Goal: Task Accomplishment & Management: Complete application form

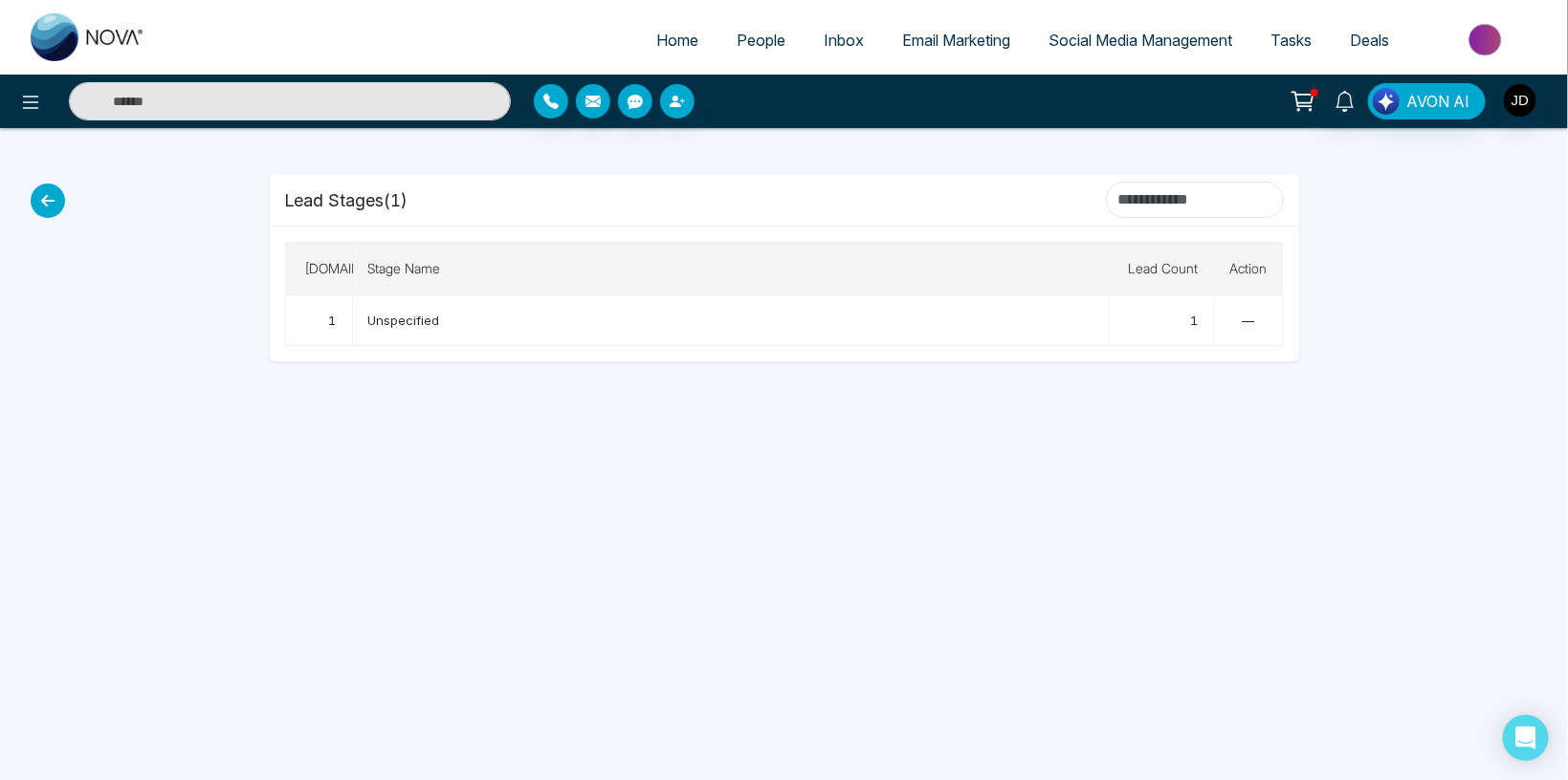
click at [737, 27] on link "People" at bounding box center [761, 40] width 87 height 37
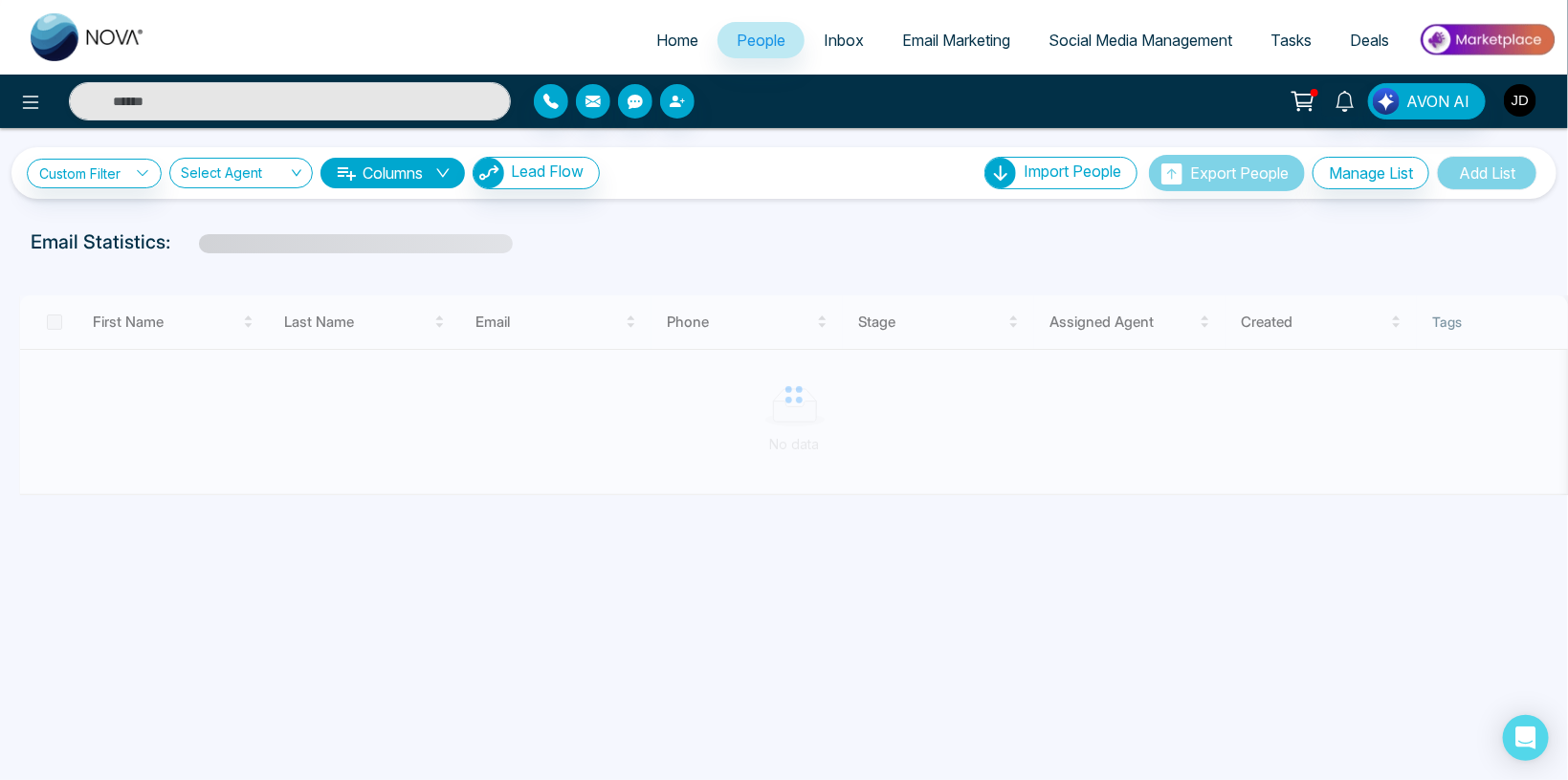
click at [1517, 93] on img "button" at bounding box center [1520, 101] width 33 height 33
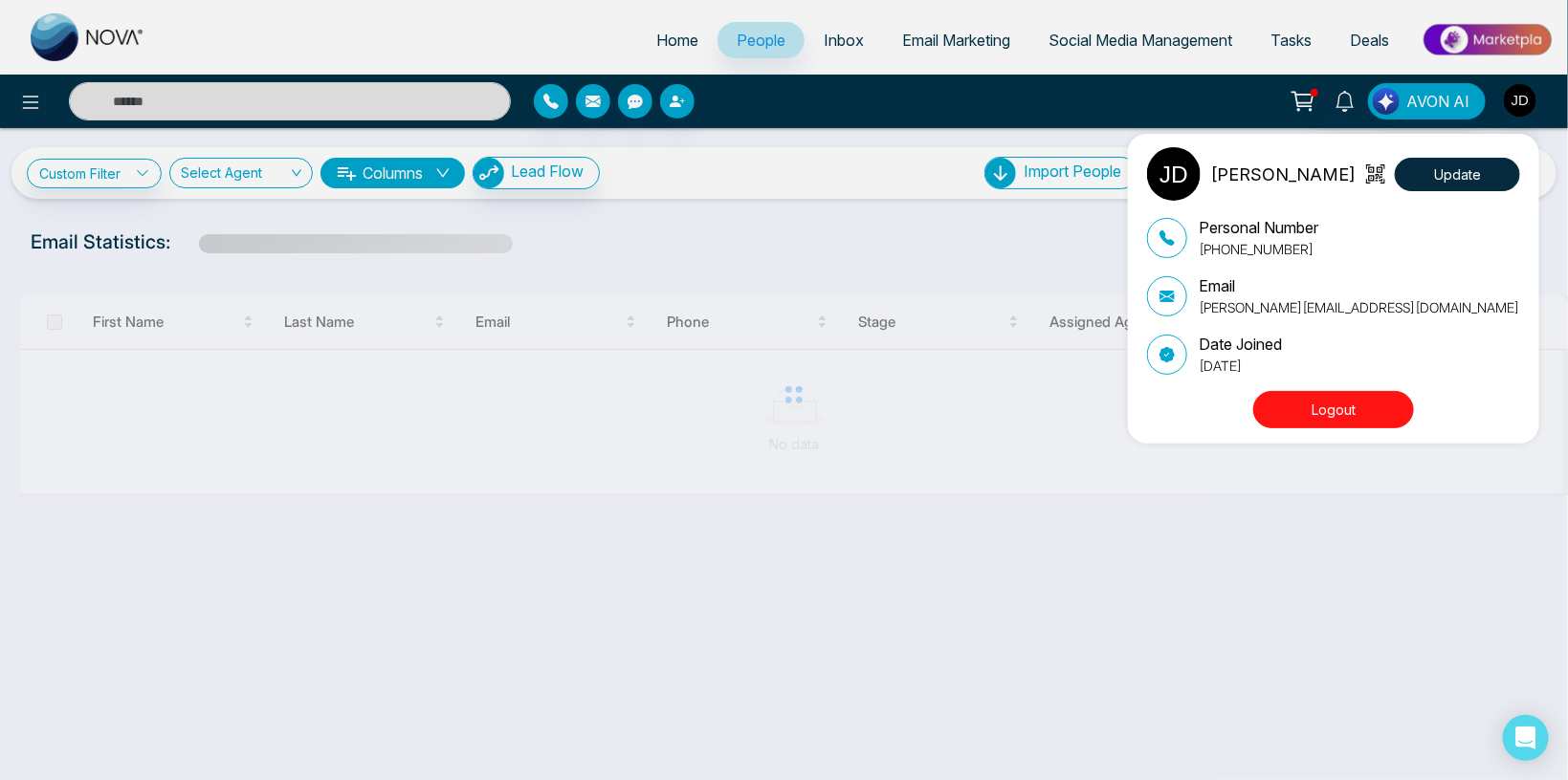
click at [670, 455] on div "John M. Davis Update Personal Number +917666088573 Email Lokesh+BKG@mmnovatech.…" at bounding box center [784, 390] width 1568 height 780
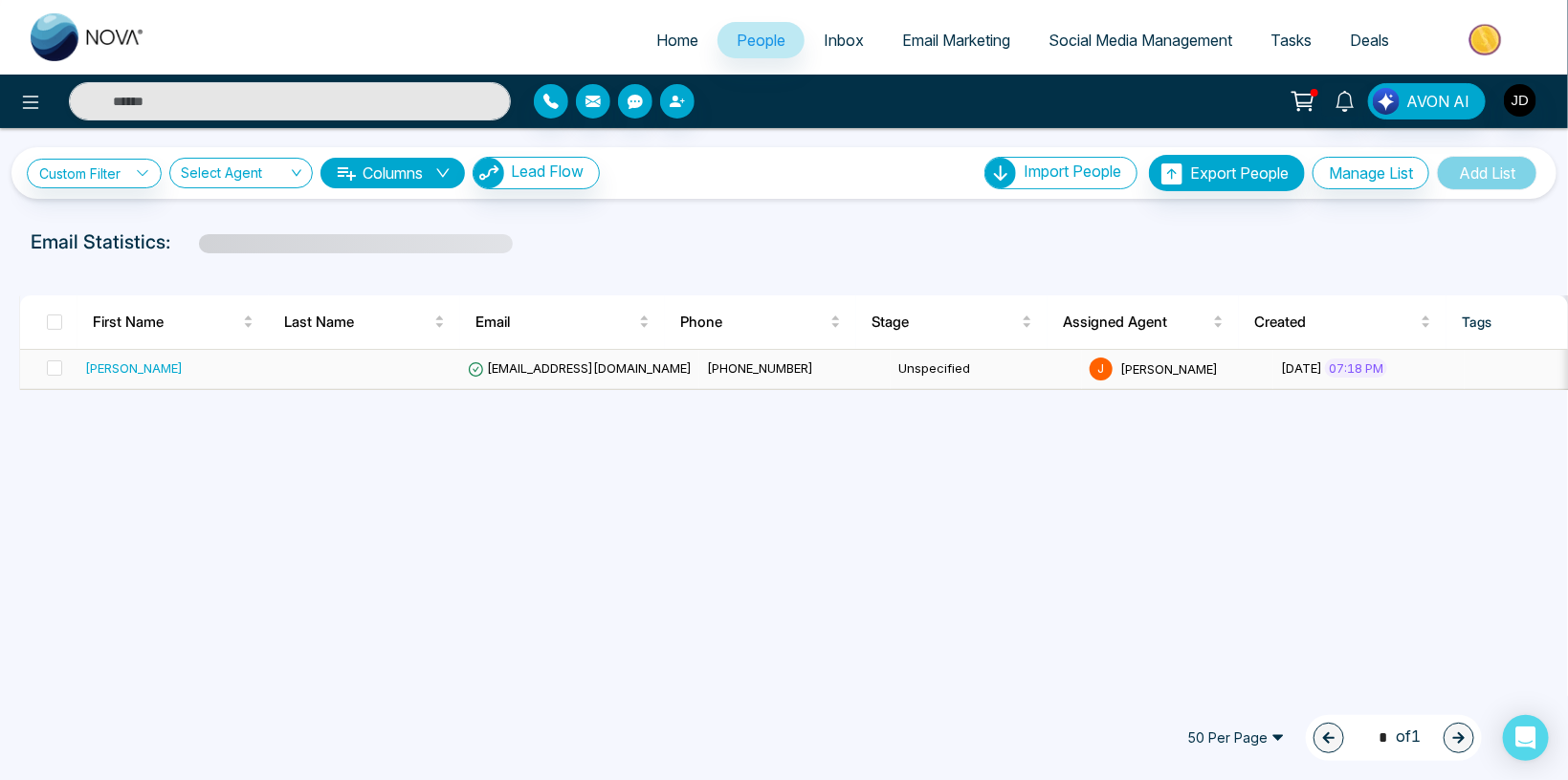
click at [578, 365] on span "lokeshjoshi6454@gmail.com" at bounding box center [579, 368] width 224 height 15
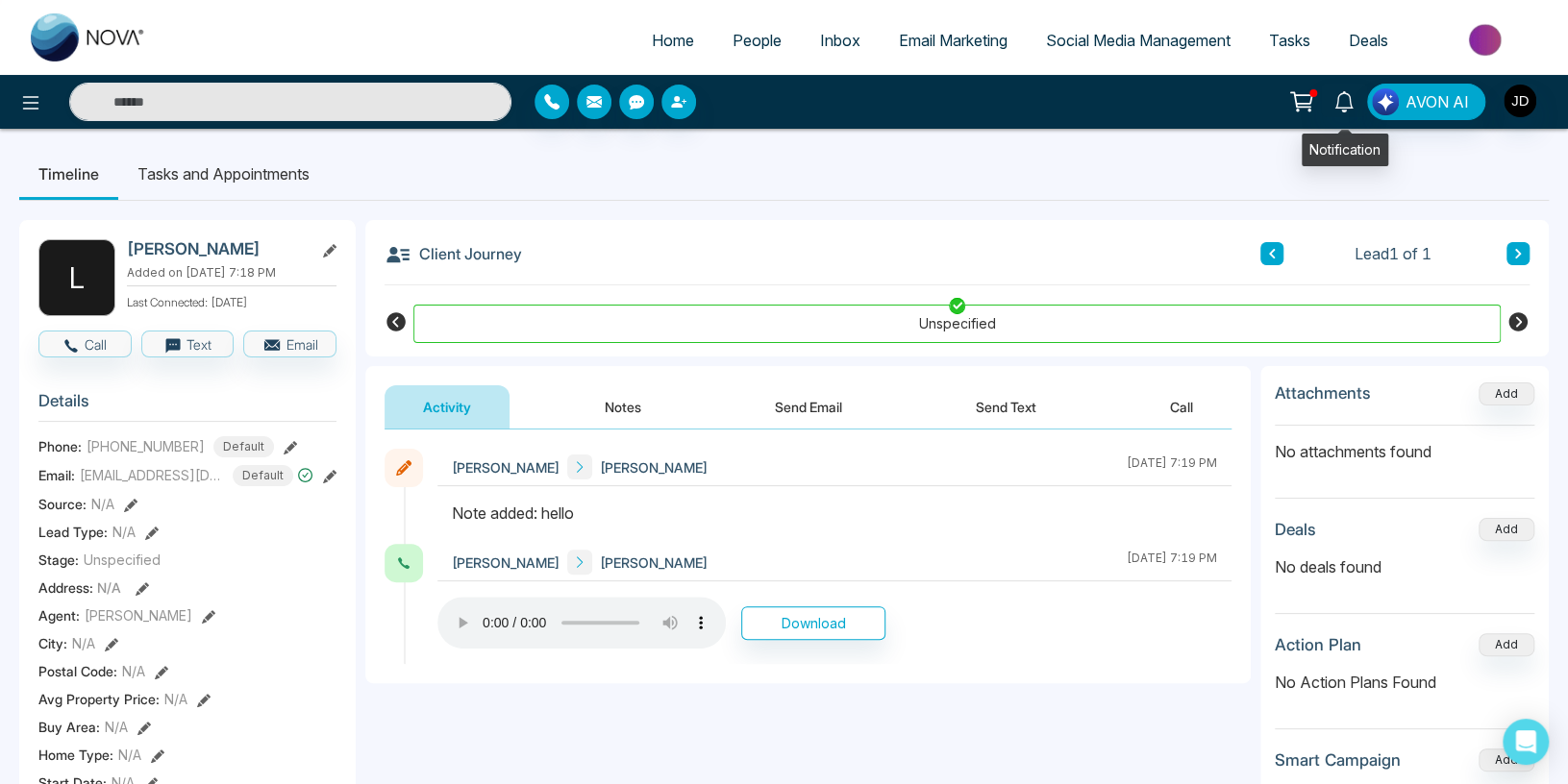
click at [1314, 92] on div at bounding box center [1313, 94] width 8 height 8
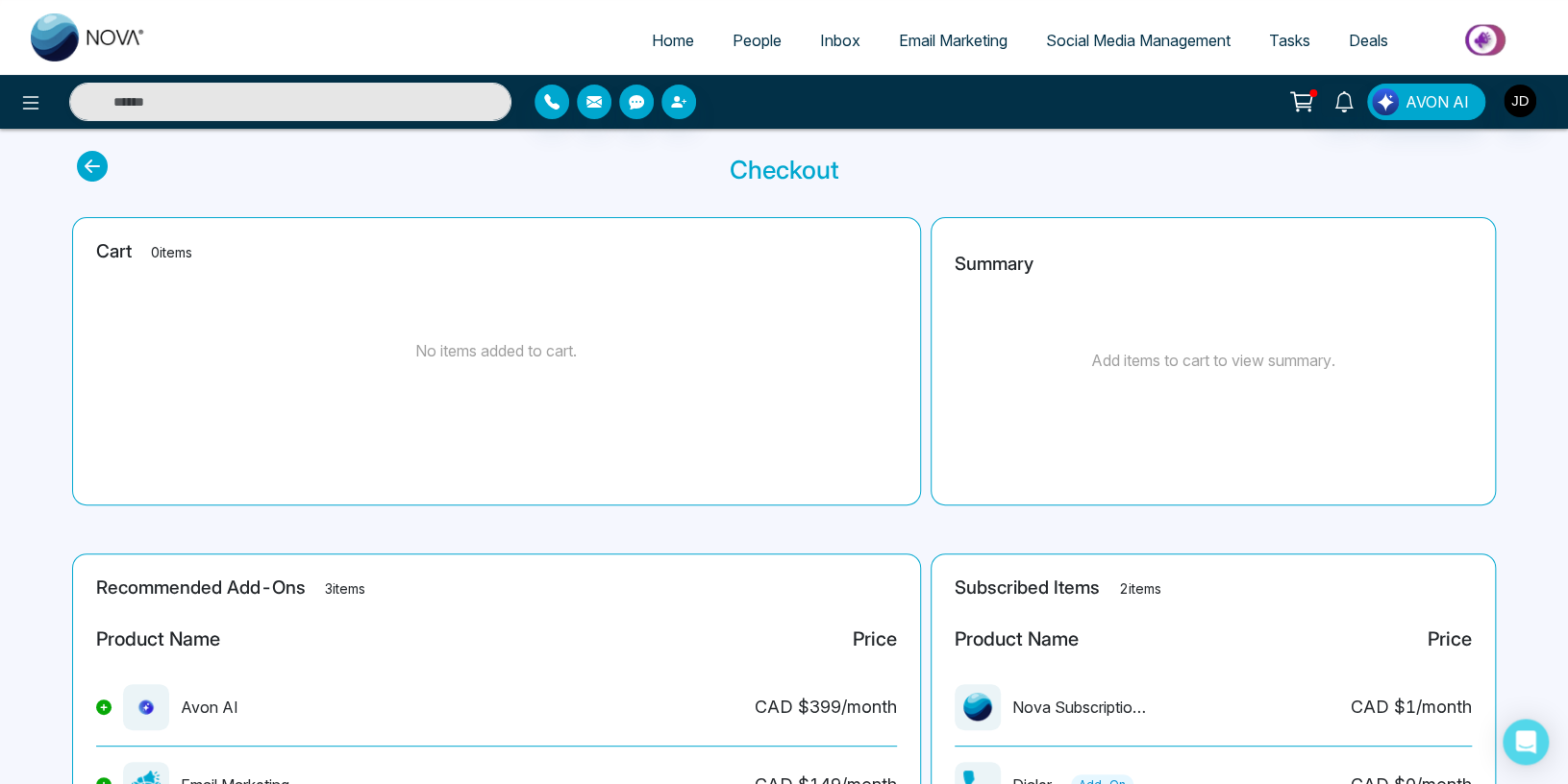
scroll to position [233, 0]
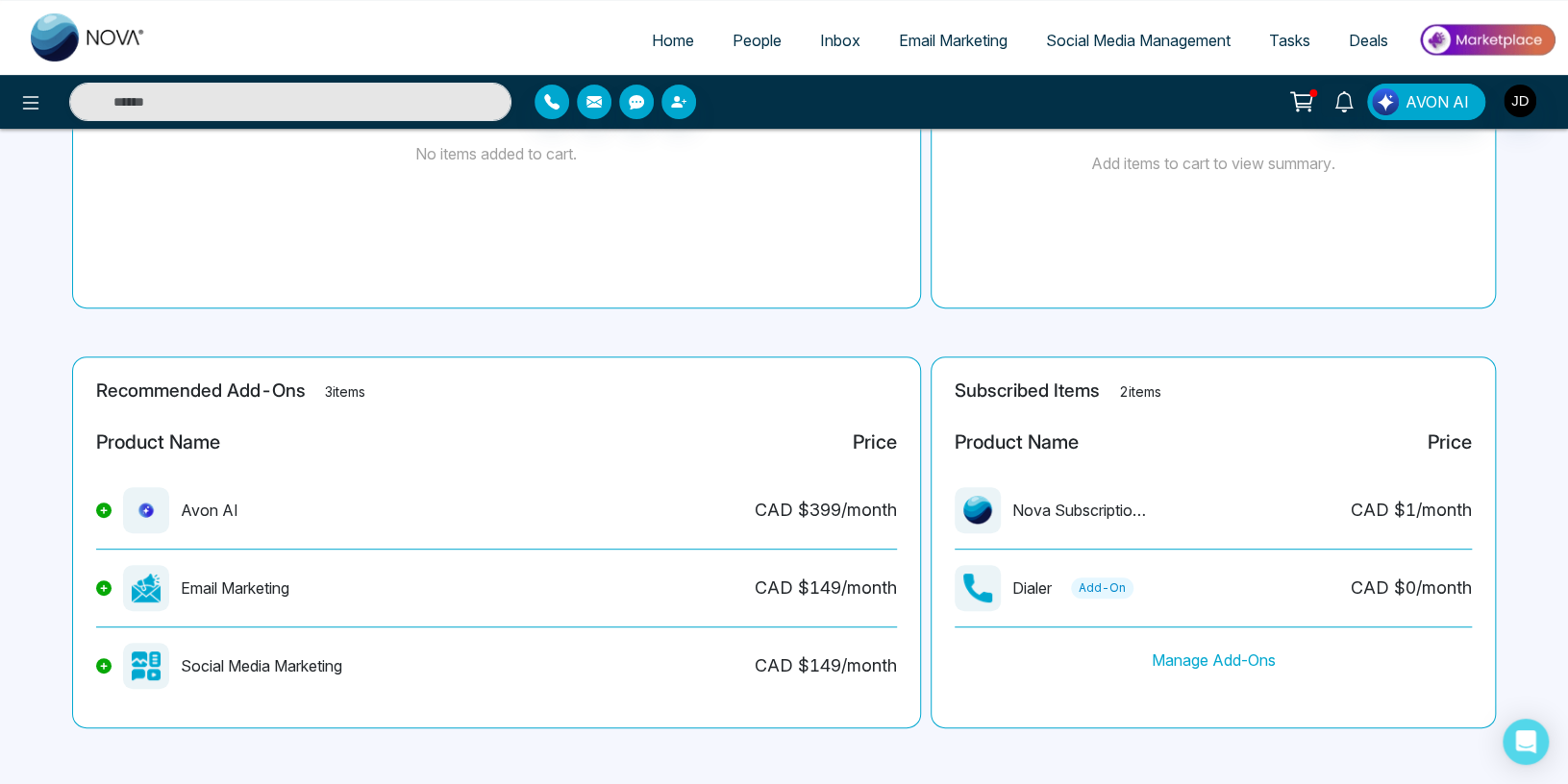
click at [103, 587] on icon at bounding box center [104, 587] width 7 height 7
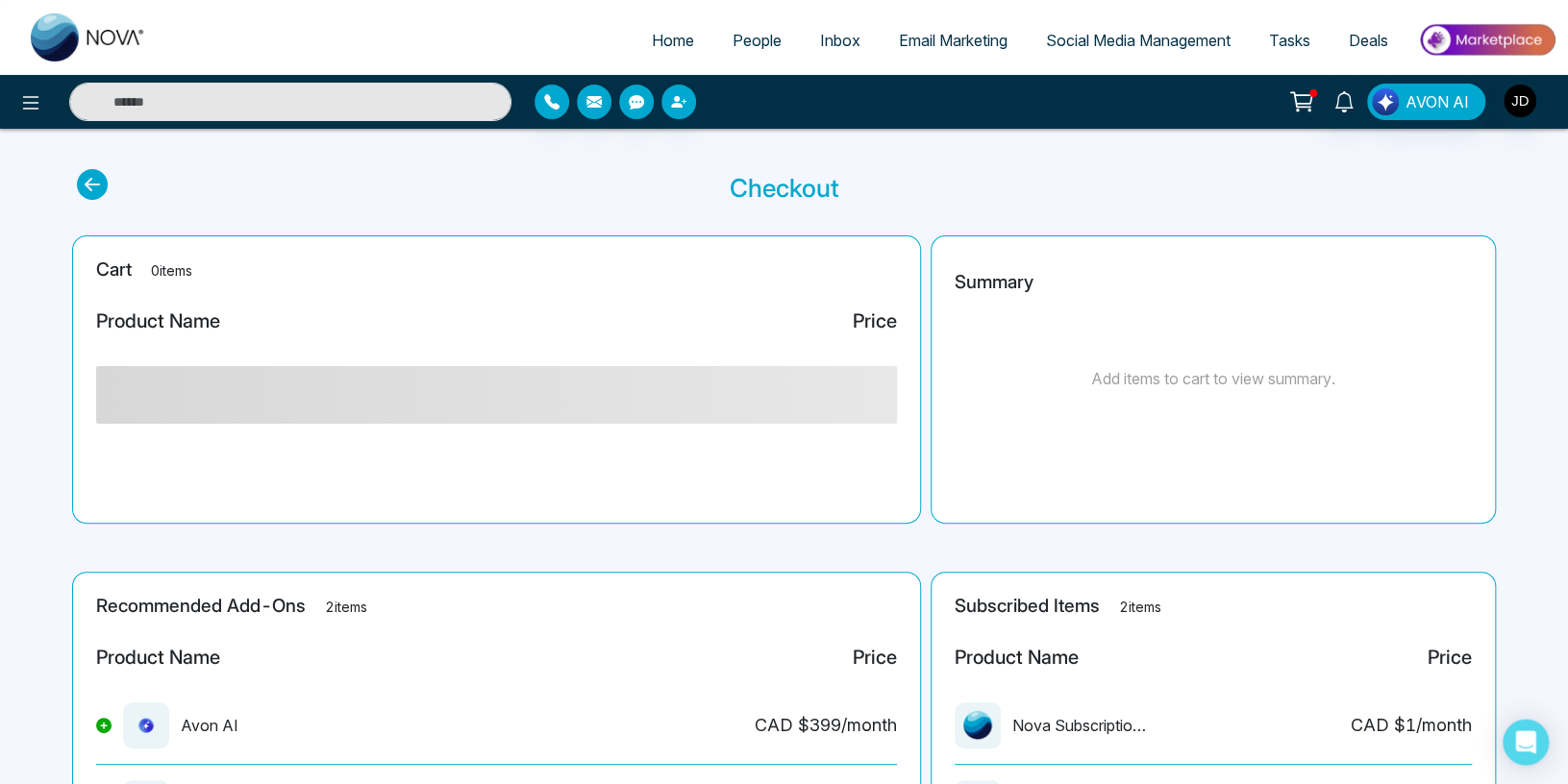
scroll to position [207, 0]
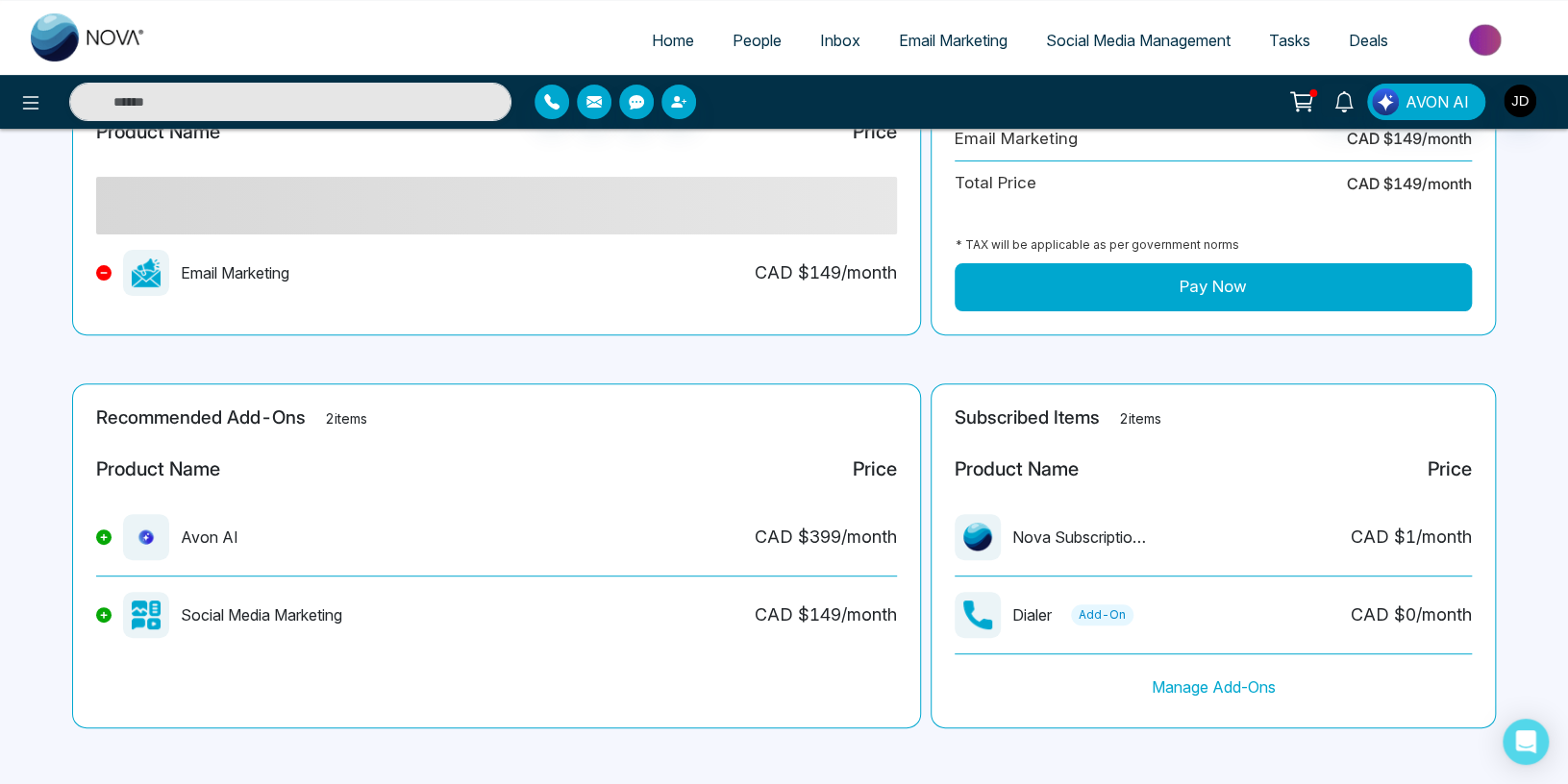
click at [1205, 281] on button "Pay Now" at bounding box center [1213, 288] width 518 height 48
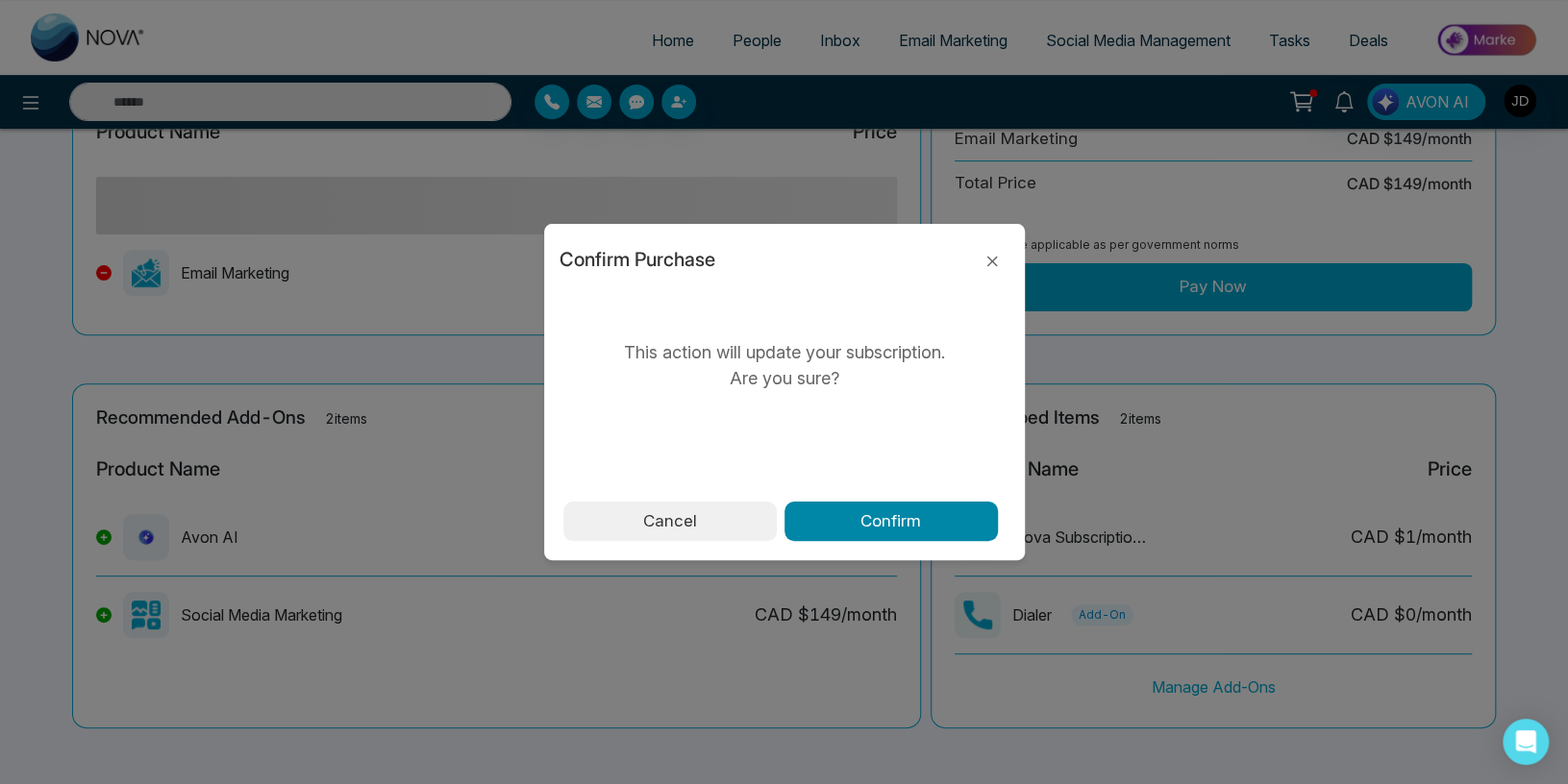
click at [874, 518] on button "Confirm" at bounding box center [890, 522] width 213 height 41
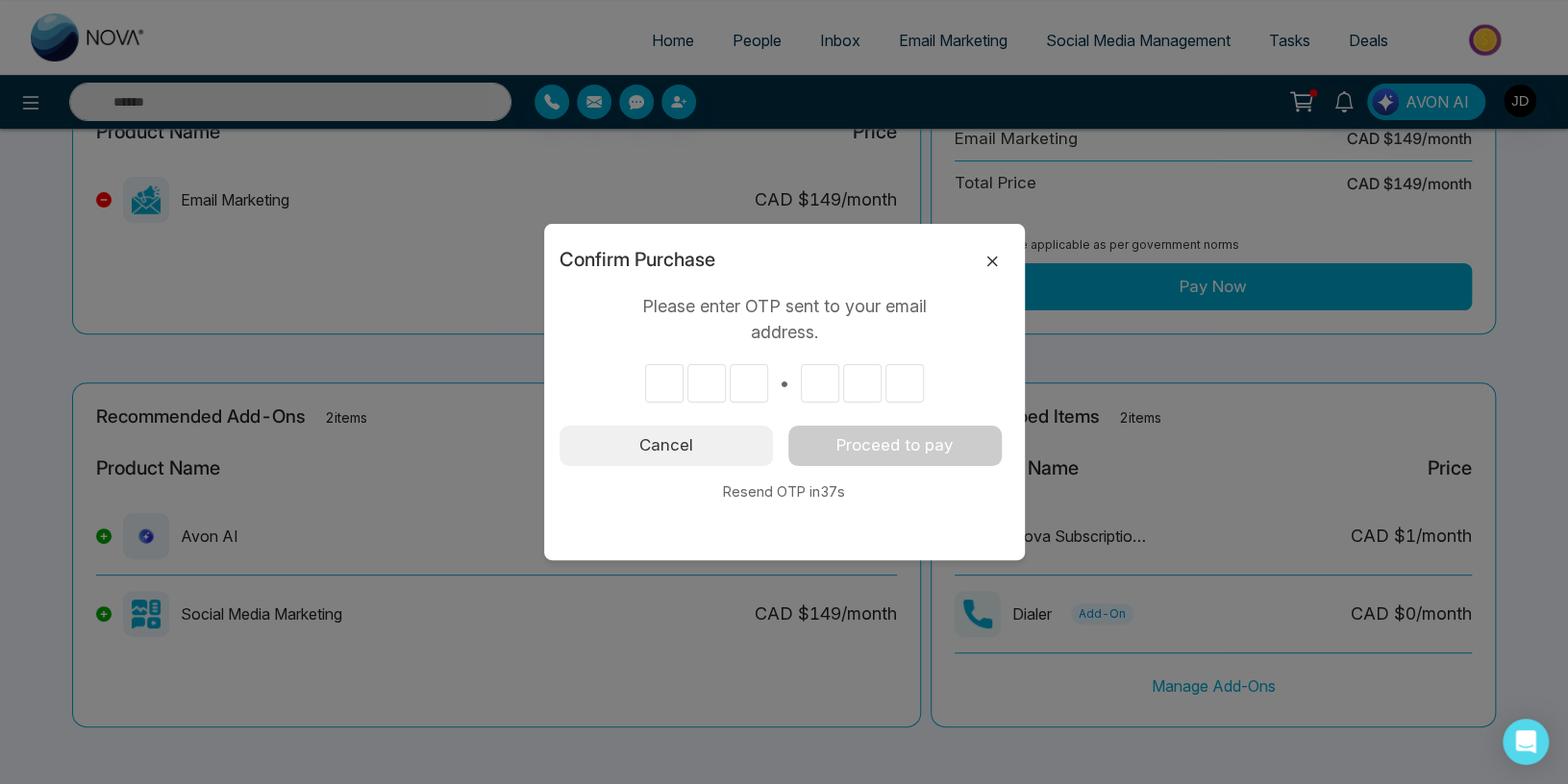
click at [991, 261] on icon at bounding box center [992, 262] width 23 height 23
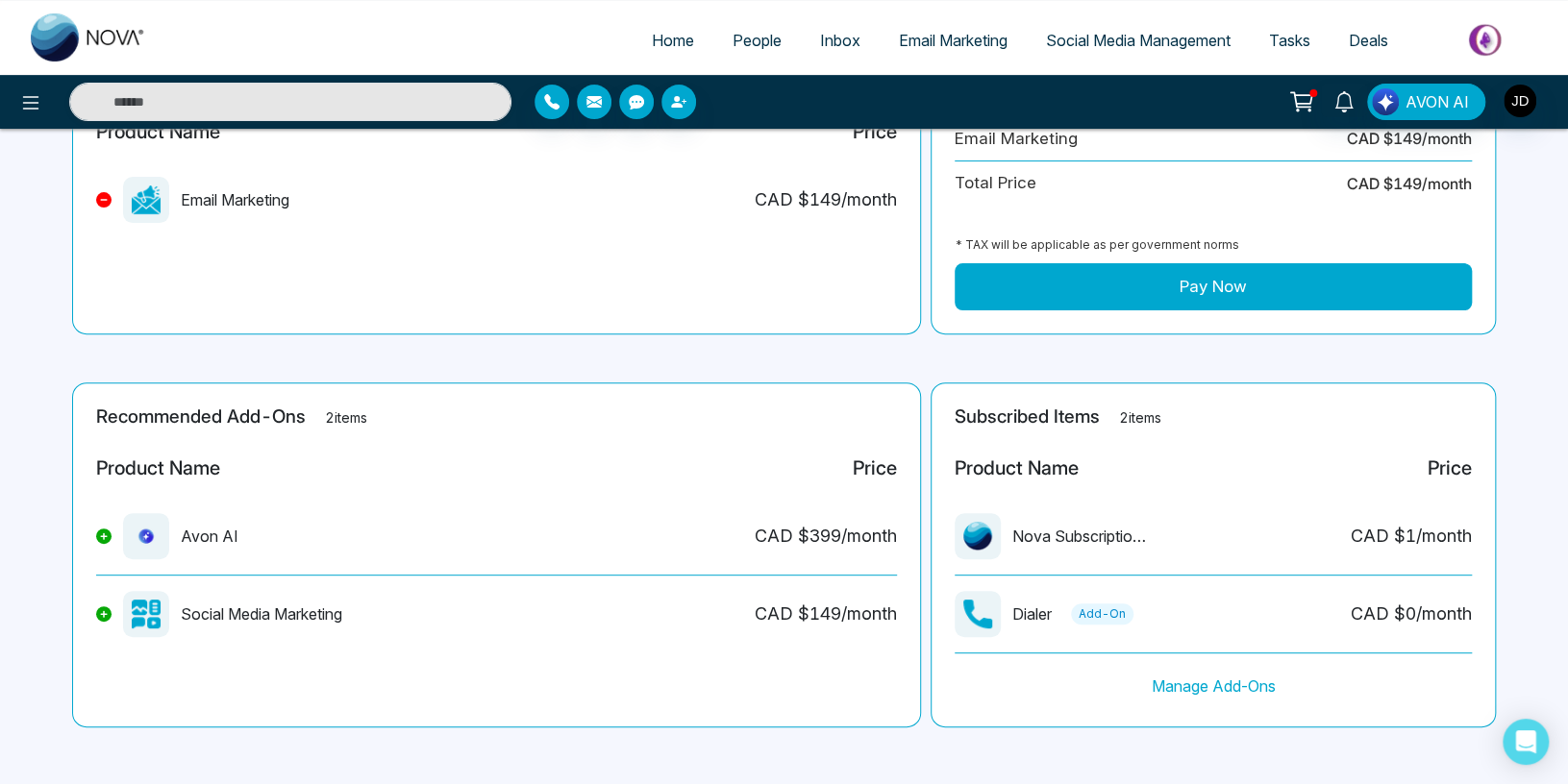
click at [748, 30] on link "People" at bounding box center [757, 41] width 88 height 37
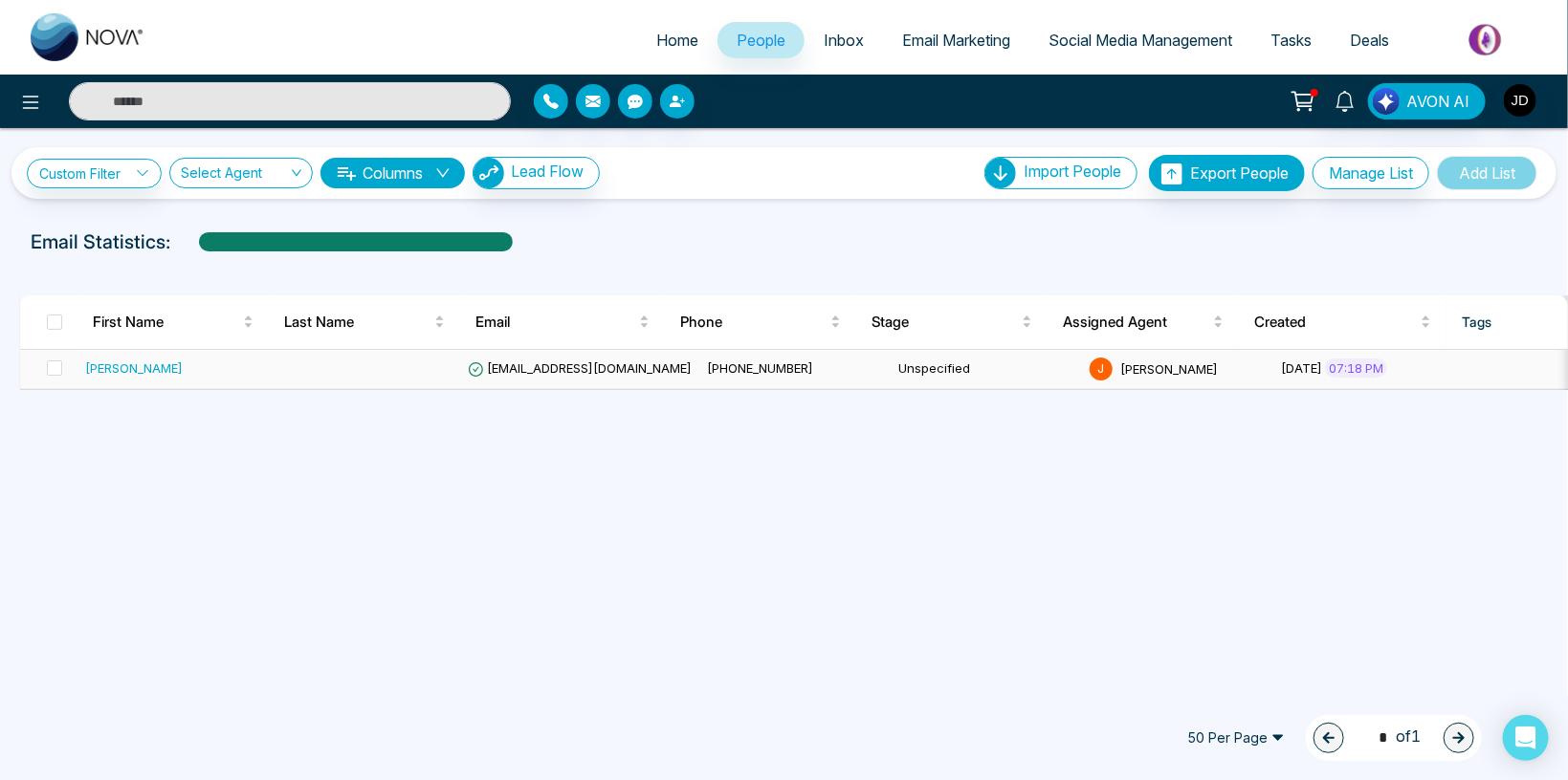
click at [549, 368] on span "lokeshjoshi6454@gmail.com" at bounding box center [579, 368] width 224 height 15
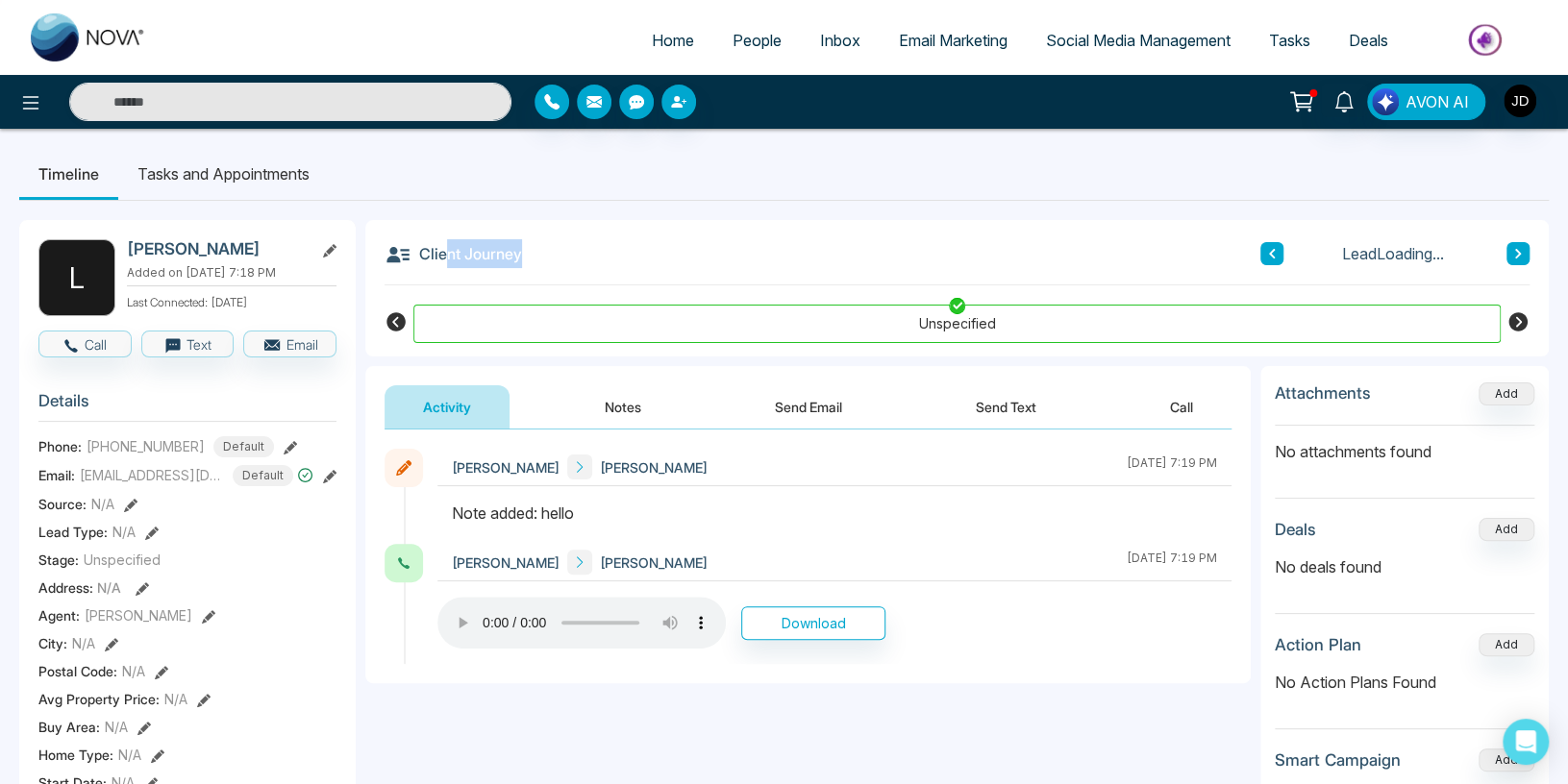
drag, startPoint x: 448, startPoint y: 255, endPoint x: 565, endPoint y: 257, distance: 117.0
click at [557, 257] on div "Client Journey Lead Loading..." at bounding box center [957, 253] width 1145 height 66
click at [1519, 100] on img "button" at bounding box center [1520, 101] width 33 height 33
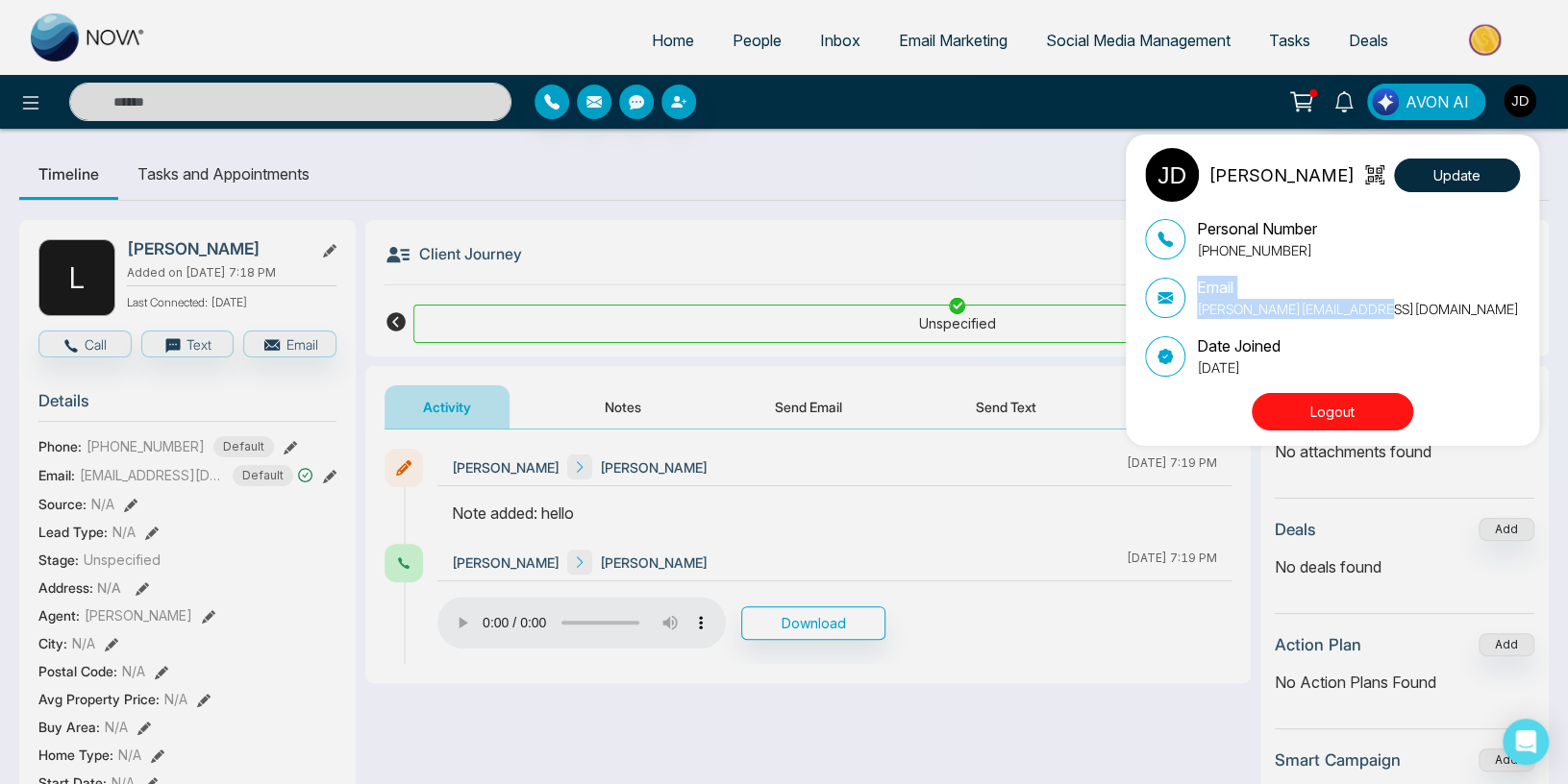
drag, startPoint x: 1420, startPoint y: 309, endPoint x: 1190, endPoint y: 288, distance: 231.0
click at [1190, 288] on div "Email Lokesh+BKG@mmnovatech.com" at bounding box center [1332, 297] width 375 height 43
click at [751, 179] on div "John M. Davis Update Personal Number +917666088573 Email Lokesh+BKG@mmnovatech.…" at bounding box center [784, 392] width 1568 height 784
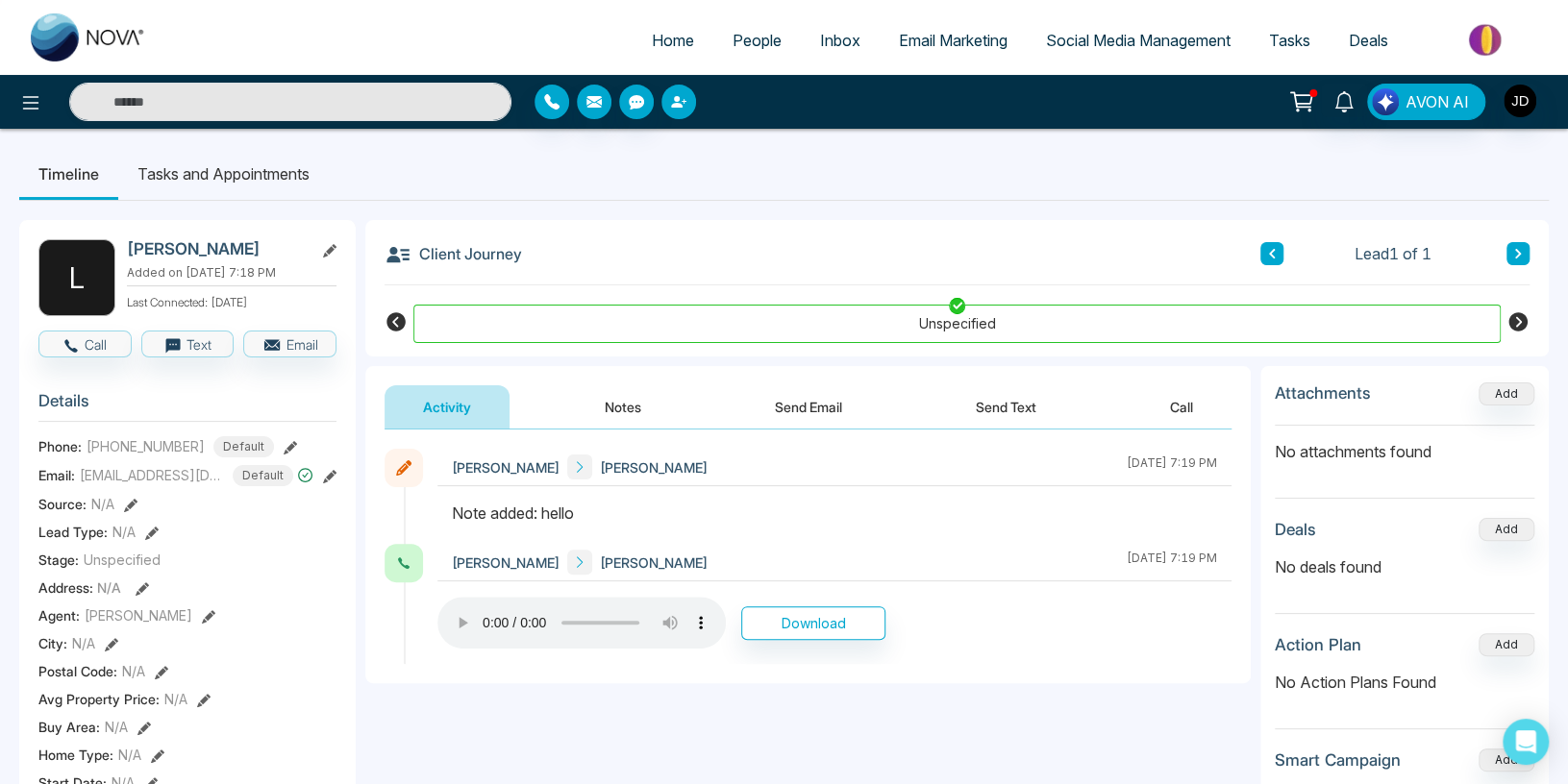
click at [671, 111] on button "button" at bounding box center [679, 102] width 35 height 35
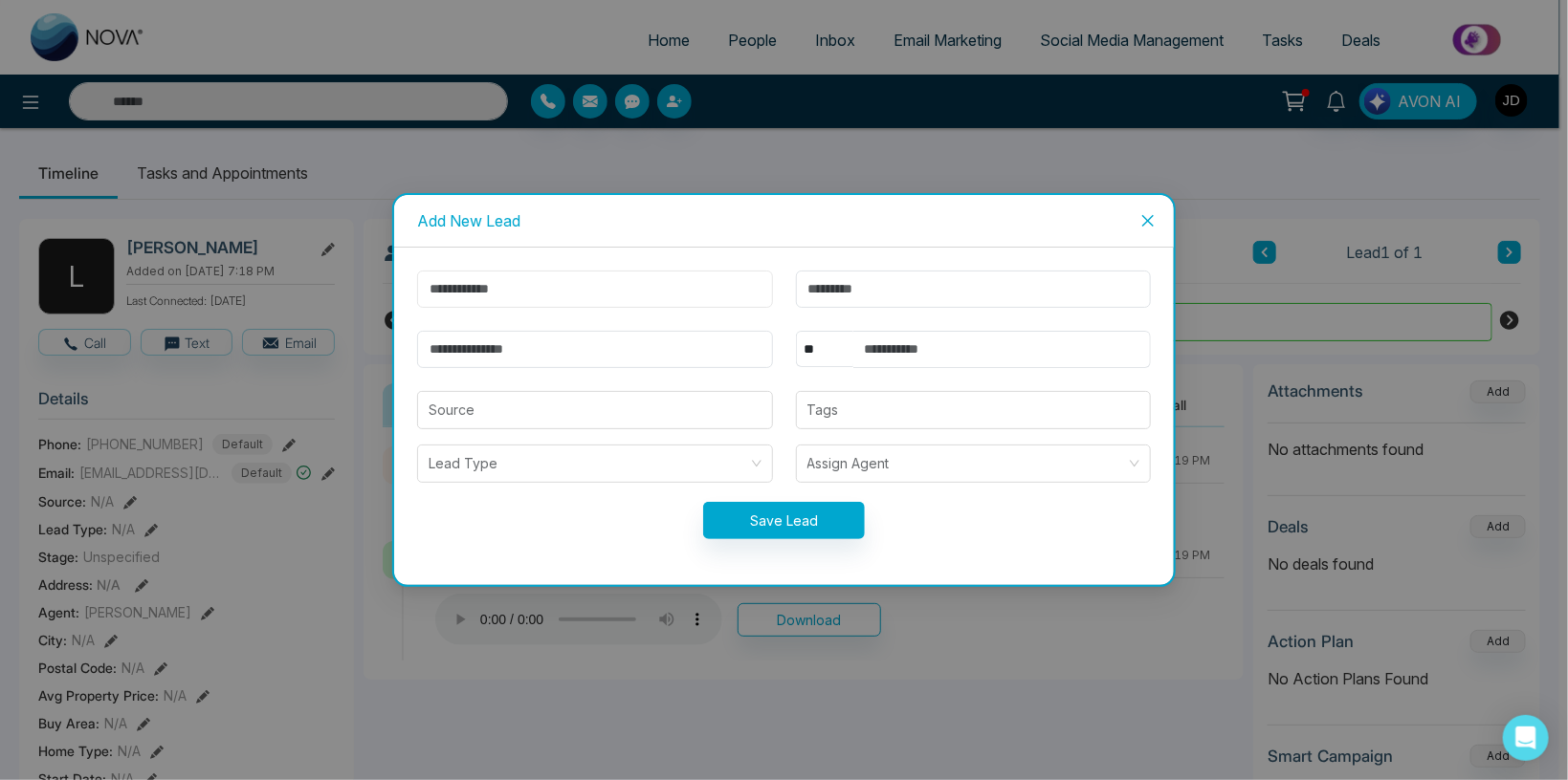
click at [502, 294] on input "text" at bounding box center [595, 289] width 355 height 37
type input "****"
click at [465, 328] on form "**** ** **** *** *** *** **** *** Source Tags Lead Type Assign Agent Save Lead" at bounding box center [784, 417] width 757 height 292
click at [468, 341] on input "email" at bounding box center [595, 349] width 355 height 37
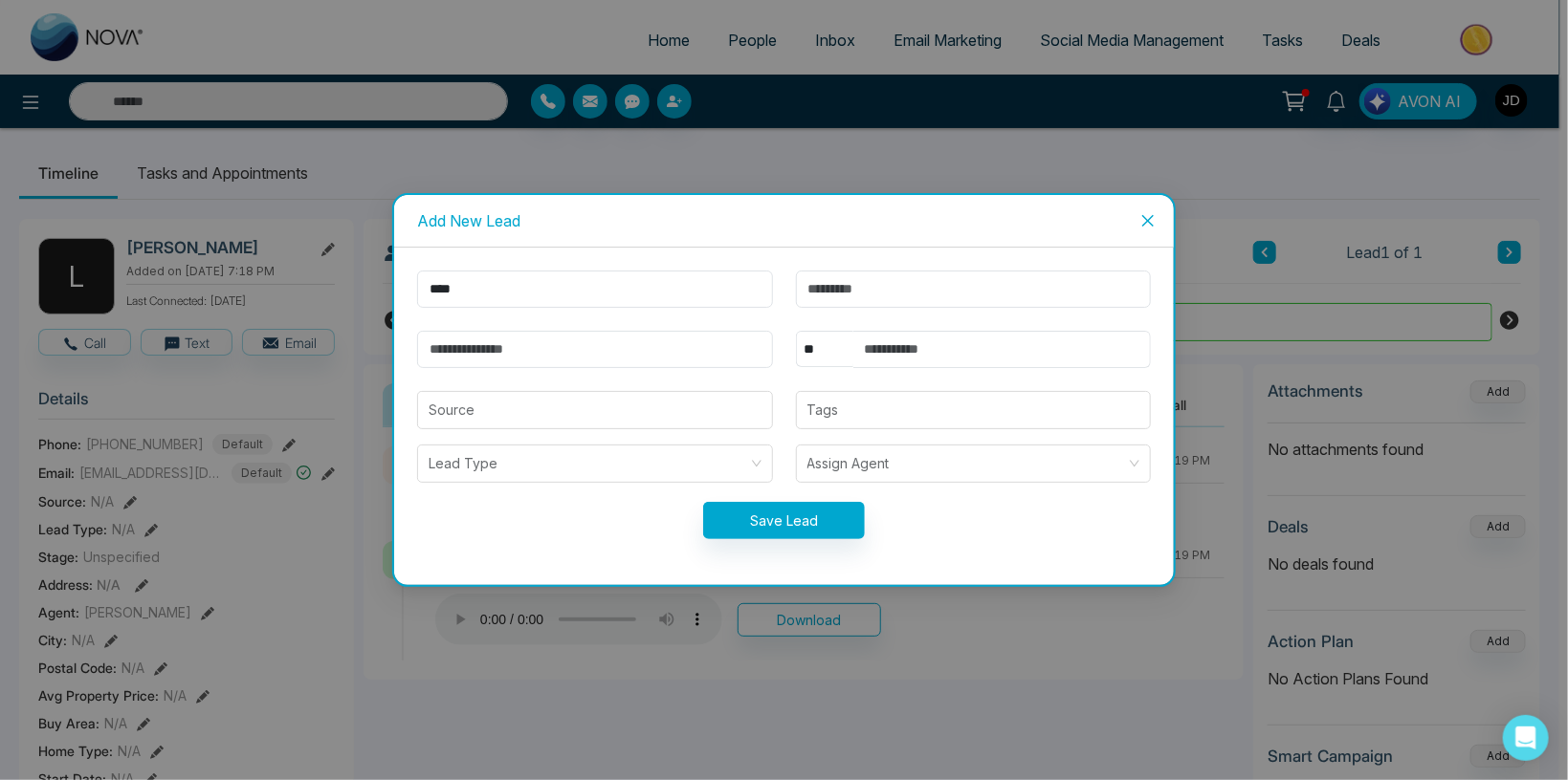
click at [1145, 218] on icon "close" at bounding box center [1148, 221] width 12 height 12
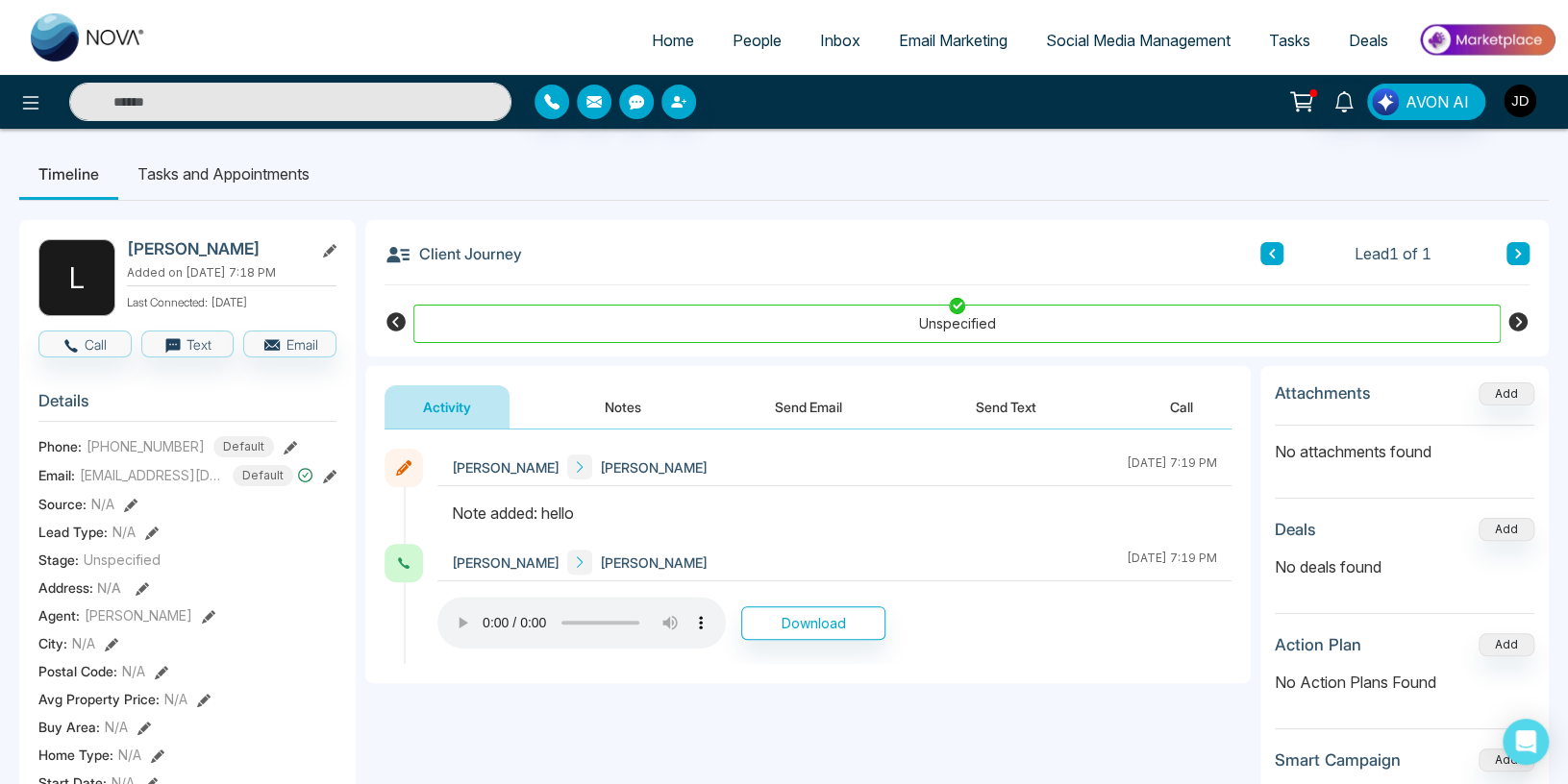
click at [1509, 107] on img "button" at bounding box center [1520, 101] width 33 height 33
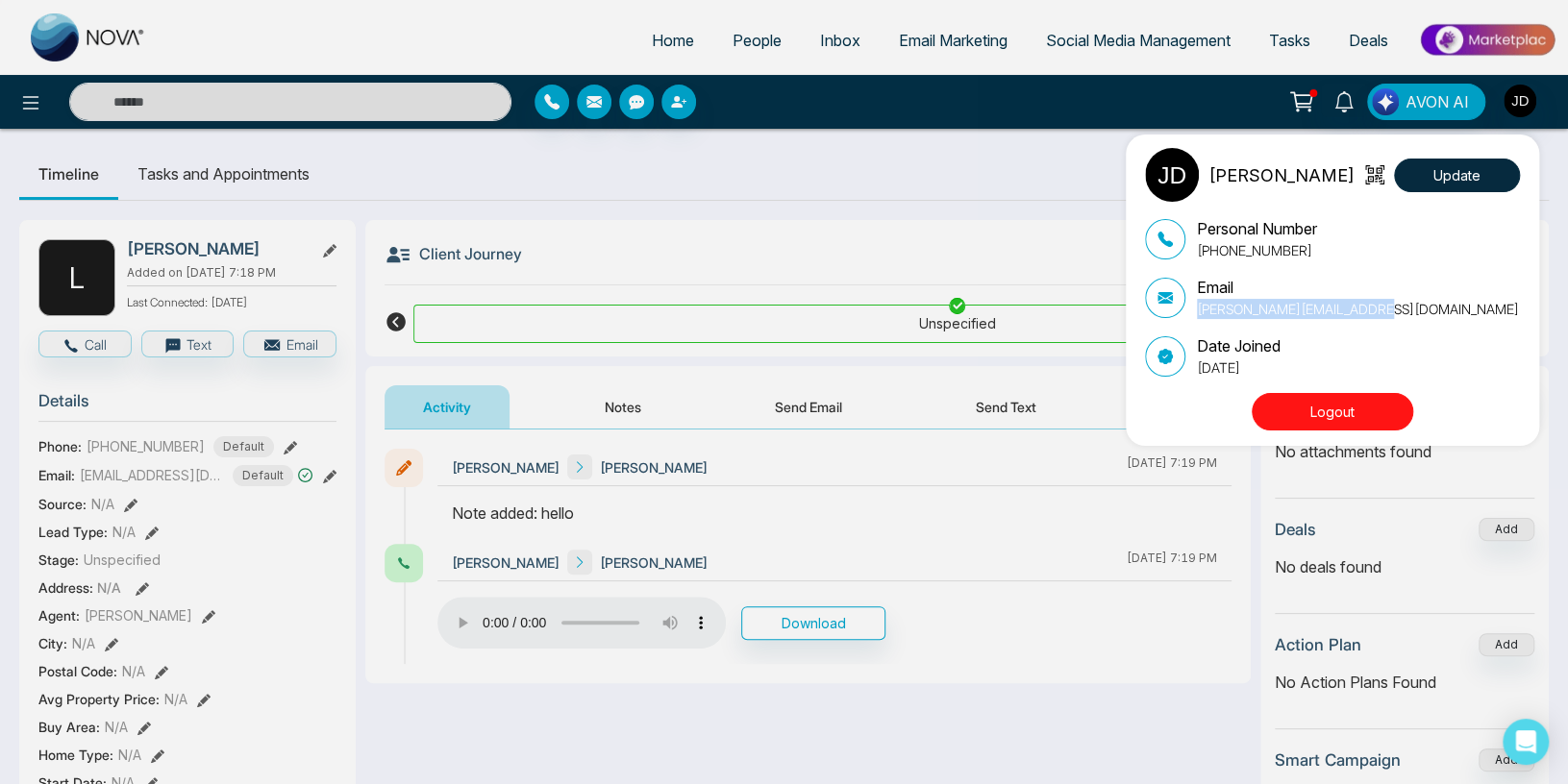
drag, startPoint x: 1195, startPoint y: 313, endPoint x: 1419, endPoint y: 301, distance: 224.3
click at [1419, 301] on div "Email Lokesh+BKG@mmnovatech.com" at bounding box center [1332, 297] width 375 height 43
click at [892, 165] on div "John M. Davis Update Personal Number +917666088573 Email Lokesh+BKG@mmnovatech.…" at bounding box center [784, 392] width 1568 height 784
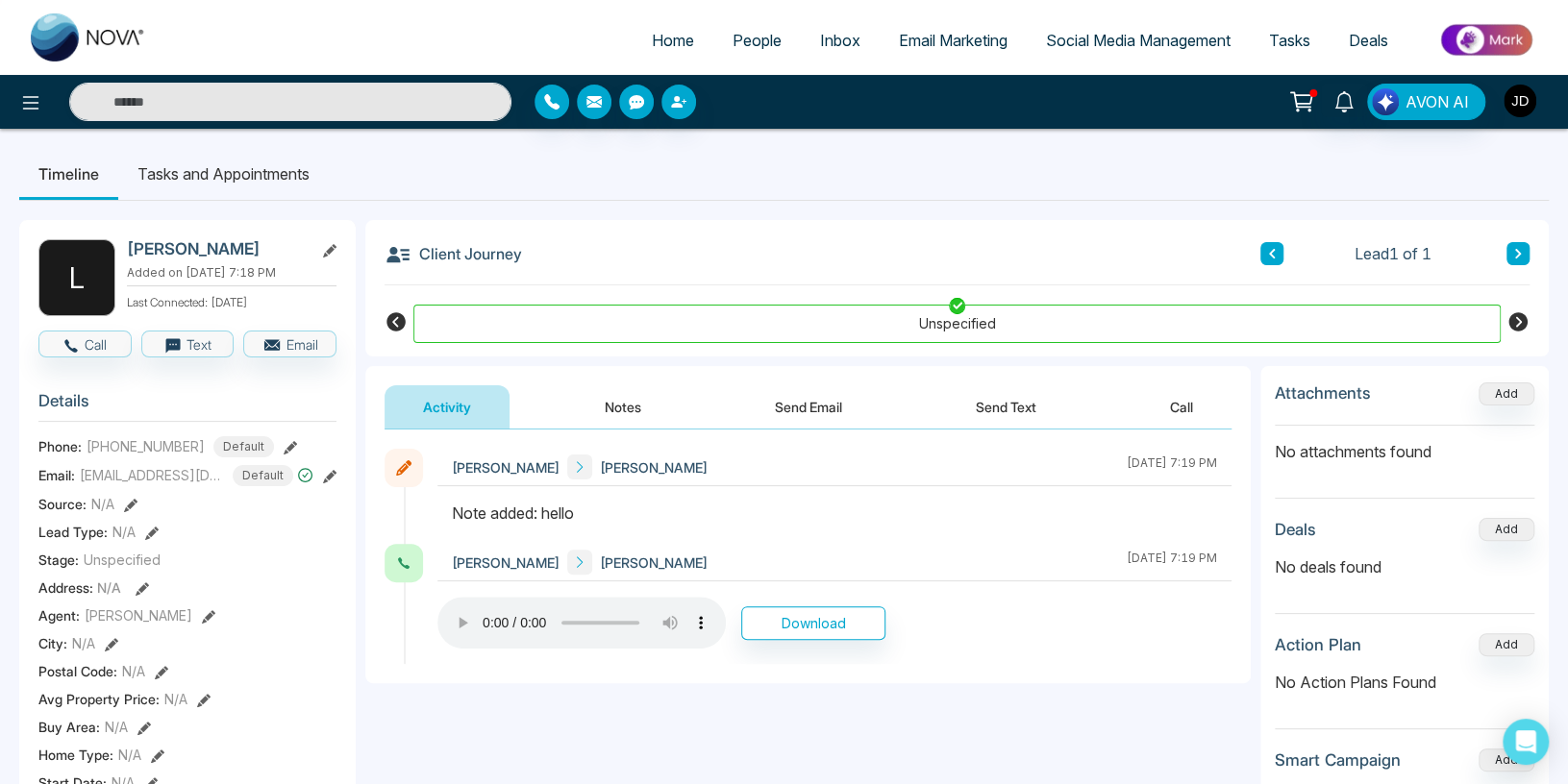
click at [1519, 105] on img "button" at bounding box center [1520, 101] width 33 height 33
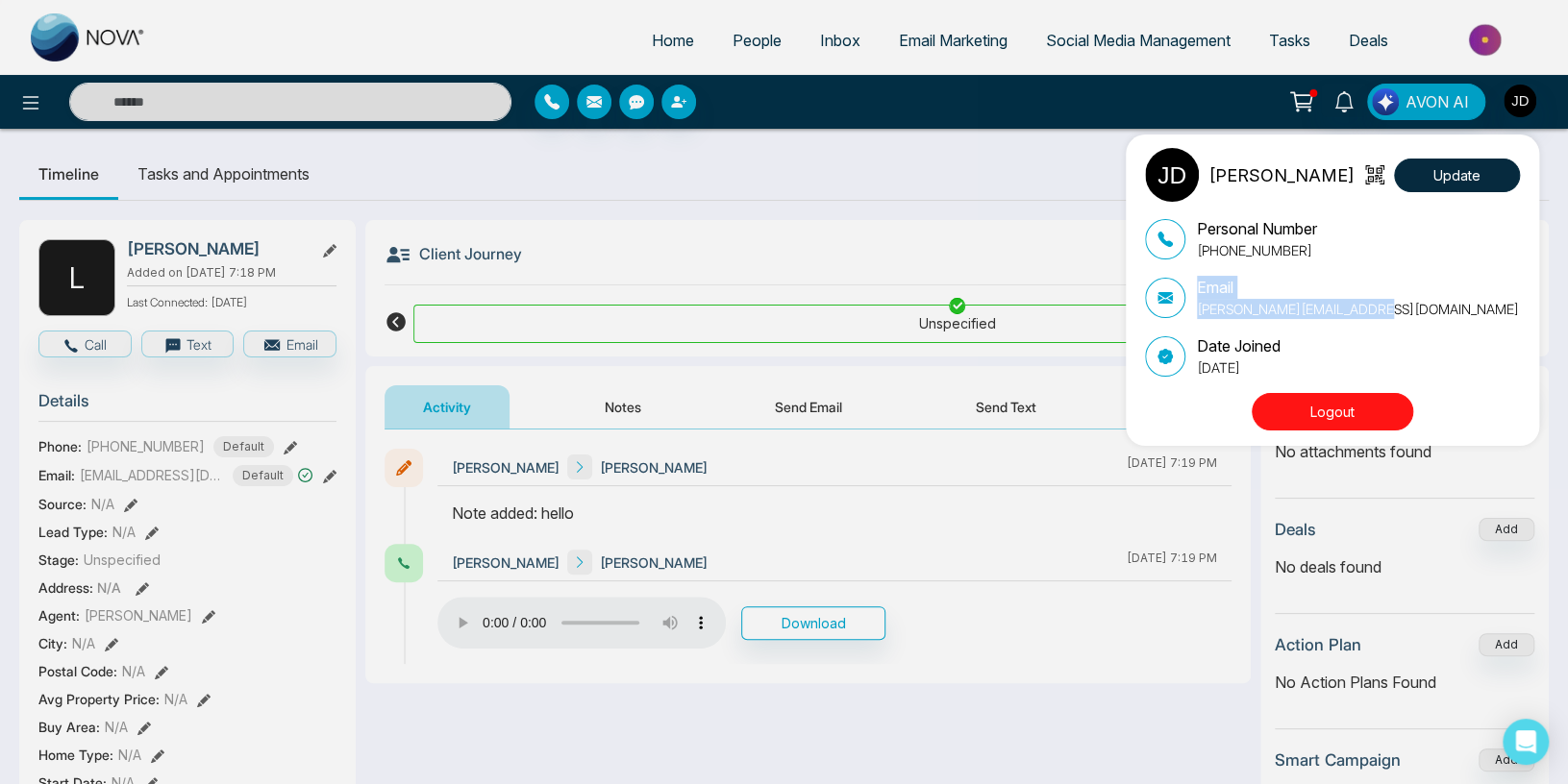
drag, startPoint x: 1188, startPoint y: 310, endPoint x: 1433, endPoint y: 305, distance: 245.1
click at [1433, 305] on div "Email Lokesh+BKG@mmnovatech.com" at bounding box center [1332, 297] width 375 height 43
click at [1414, 308] on div "Email Lokesh+BKG@mmnovatech.com" at bounding box center [1332, 297] width 375 height 43
click at [571, 242] on div "John M. Davis Update Personal Number +917666088573 Email Lokesh+BKG@mmnovatech.…" at bounding box center [784, 392] width 1568 height 784
